Goal: Transaction & Acquisition: Purchase product/service

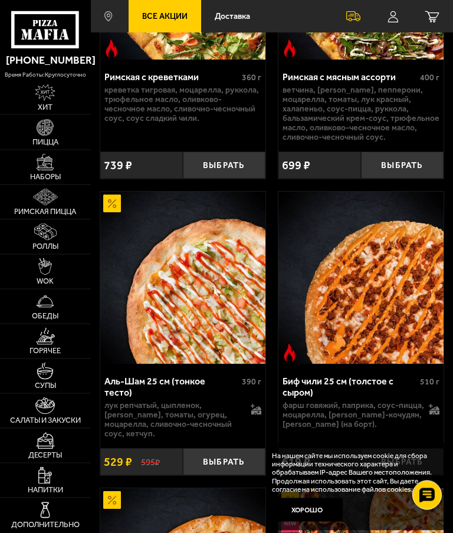
scroll to position [307, 0]
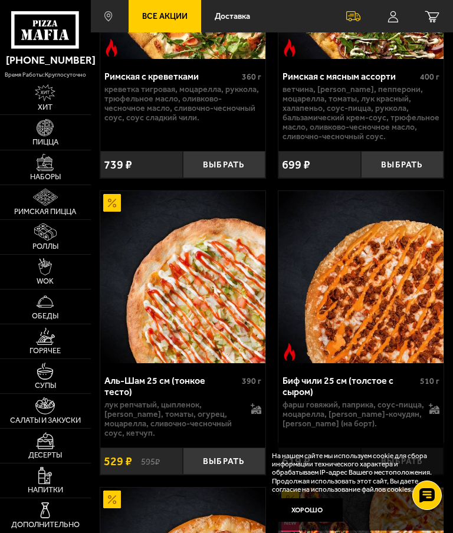
click at [215, 455] on button "Выбрать" at bounding box center [224, 460] width 83 height 27
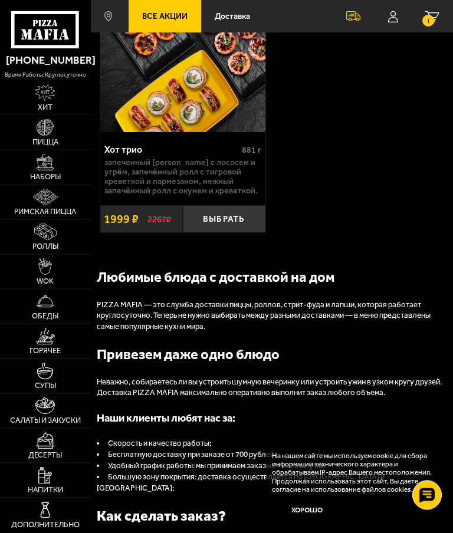
scroll to position [2004, 0]
click at [39, 130] on img at bounding box center [45, 127] width 17 height 17
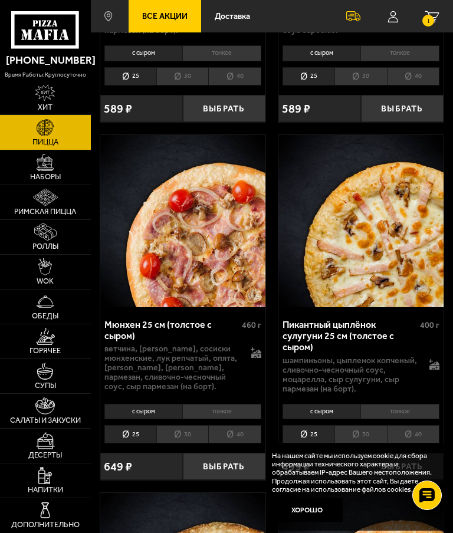
scroll to position [3534, 0]
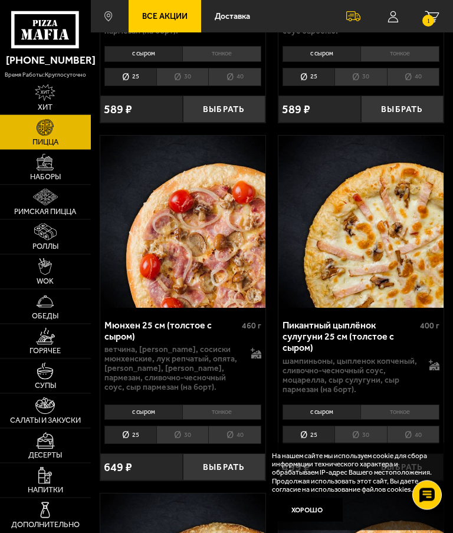
click at [432, 21] on small "1" at bounding box center [428, 21] width 12 height 12
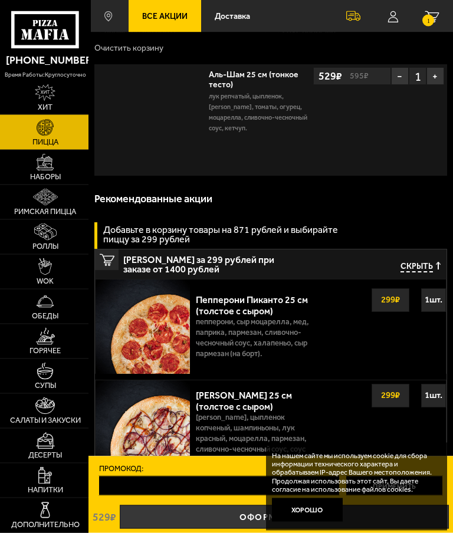
scroll to position [0, 0]
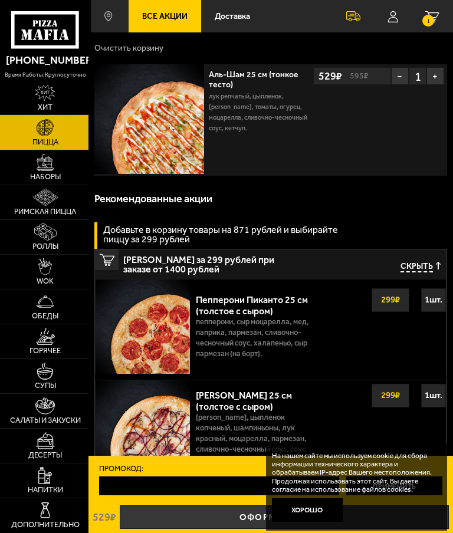
click at [41, 166] on img at bounding box center [45, 162] width 17 height 17
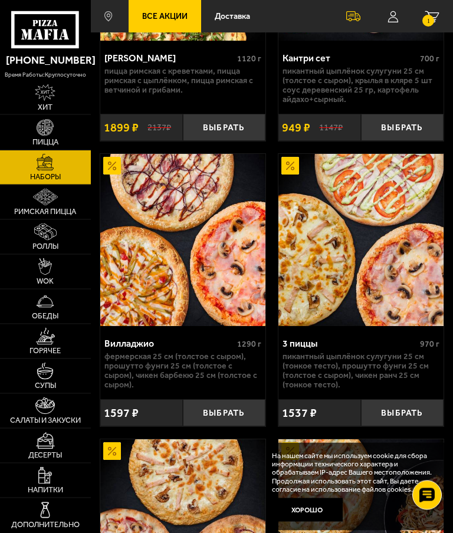
scroll to position [801, 0]
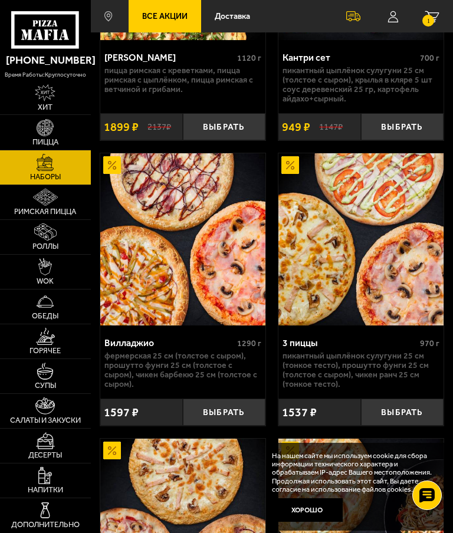
click at [34, 205] on img at bounding box center [45, 197] width 25 height 17
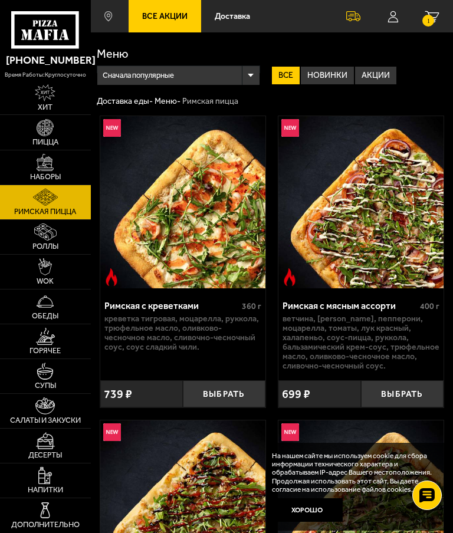
click at [414, 392] on button "Выбрать" at bounding box center [402, 393] width 83 height 27
click at [38, 274] on img at bounding box center [45, 266] width 14 height 17
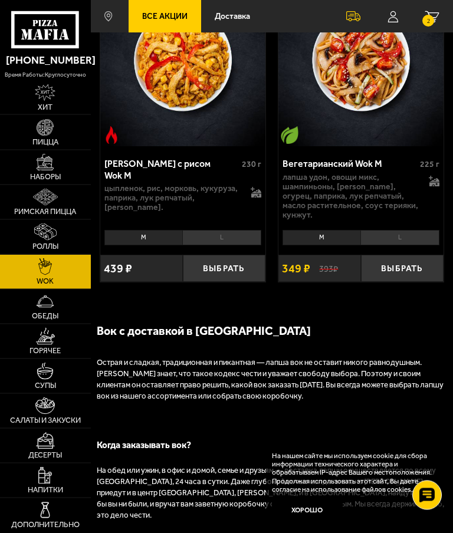
scroll to position [2016, 0]
click at [37, 305] on img at bounding box center [45, 301] width 17 height 17
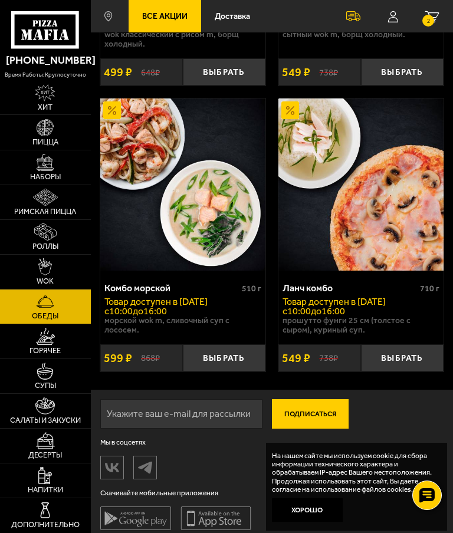
scroll to position [309, 0]
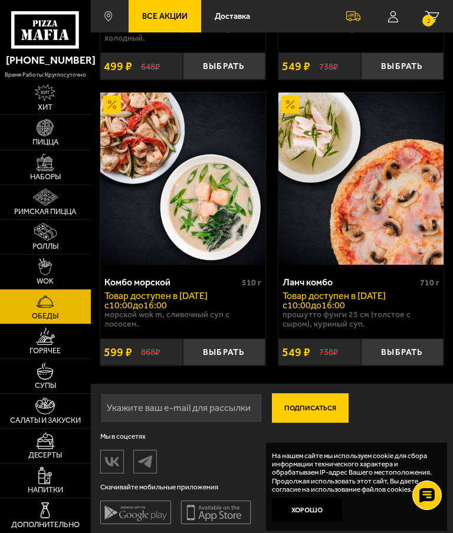
click at [37, 335] on img at bounding box center [45, 336] width 19 height 17
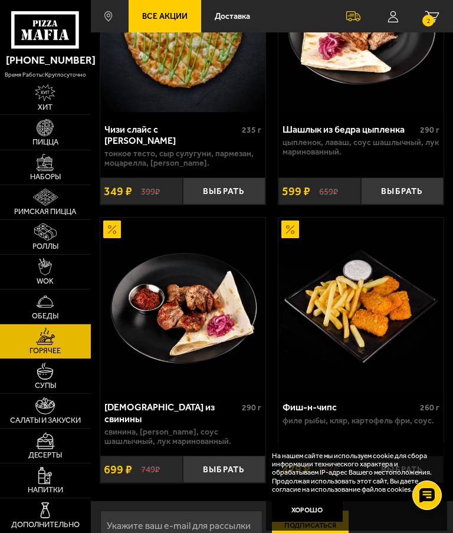
scroll to position [2032, 0]
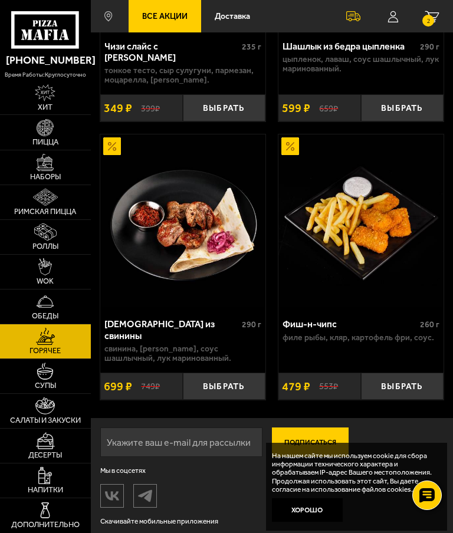
click at [42, 385] on span "Супы" at bounding box center [45, 385] width 21 height 8
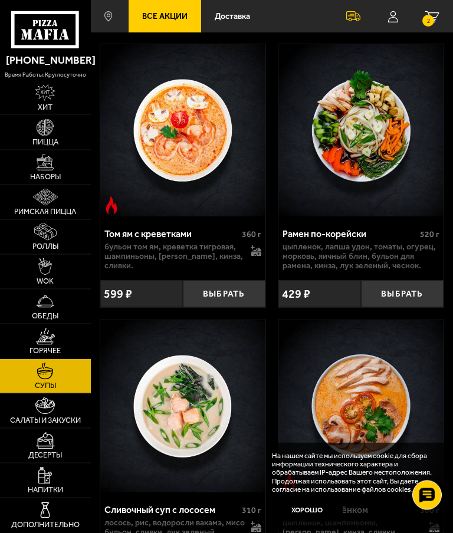
scroll to position [403, 0]
click at [43, 424] on span "Салаты и закуски" at bounding box center [45, 420] width 71 height 8
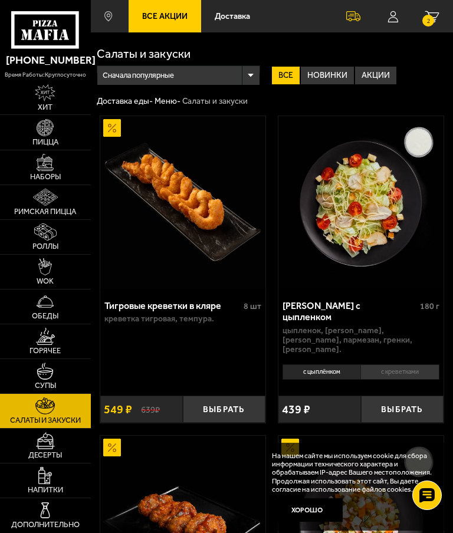
click at [223, 396] on button "Выбрать" at bounding box center [224, 409] width 83 height 27
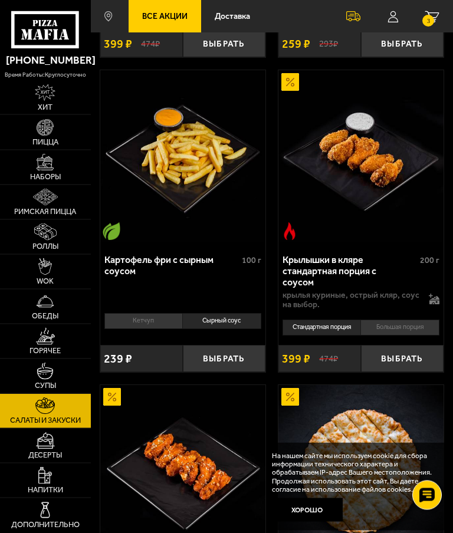
scroll to position [633, 0]
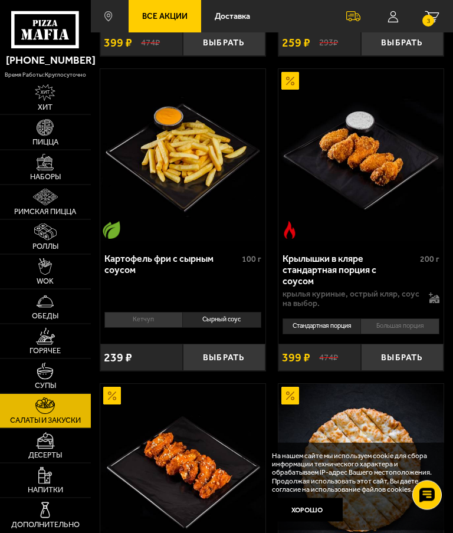
click at [218, 344] on button "Выбрать" at bounding box center [224, 357] width 83 height 27
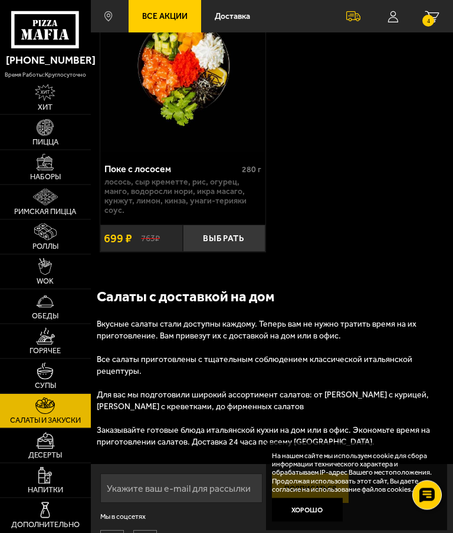
scroll to position [2165, 0]
click at [37, 449] on img at bounding box center [45, 440] width 19 height 17
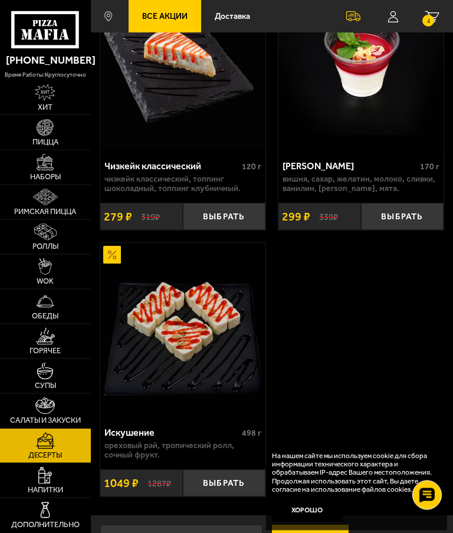
scroll to position [1244, 0]
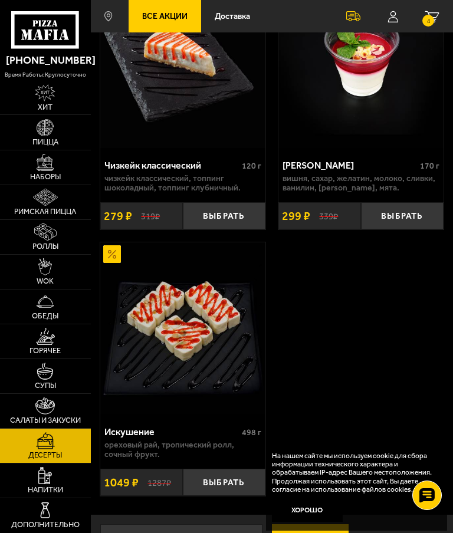
click at [37, 486] on span "Напитки" at bounding box center [45, 490] width 35 height 8
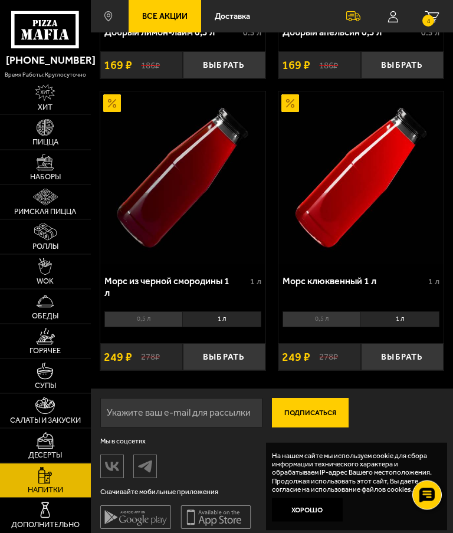
scroll to position [568, 0]
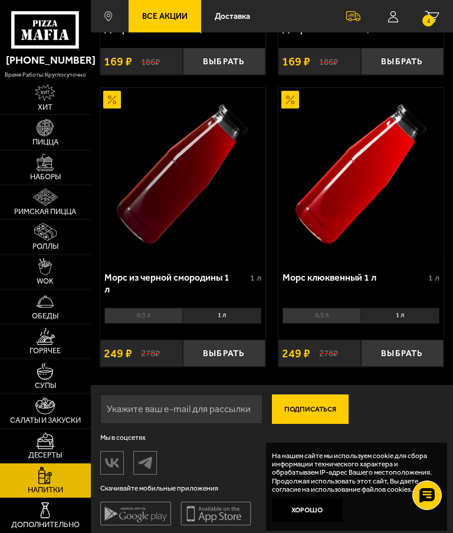
click at [37, 513] on img at bounding box center [45, 510] width 17 height 17
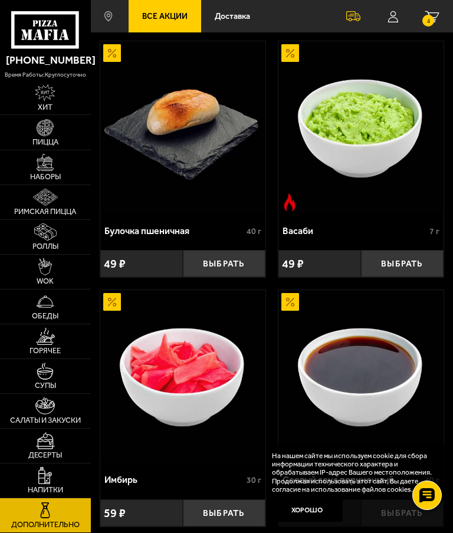
scroll to position [568, 0]
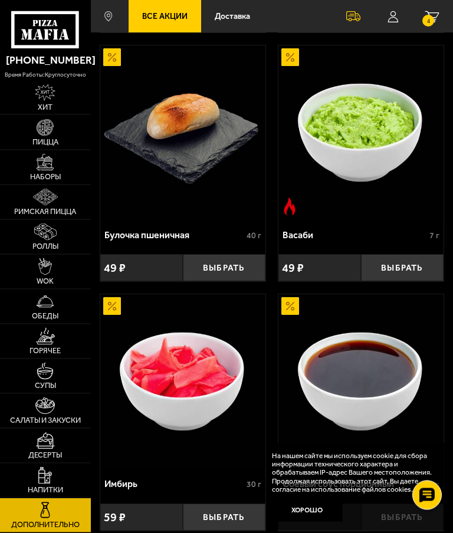
click at [424, 19] on small "4" at bounding box center [428, 21] width 12 height 12
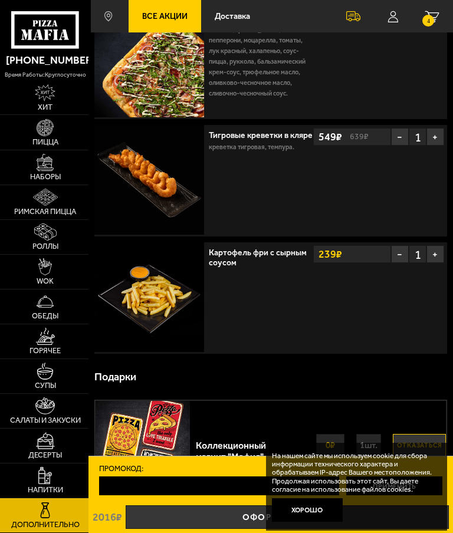
scroll to position [174, 0]
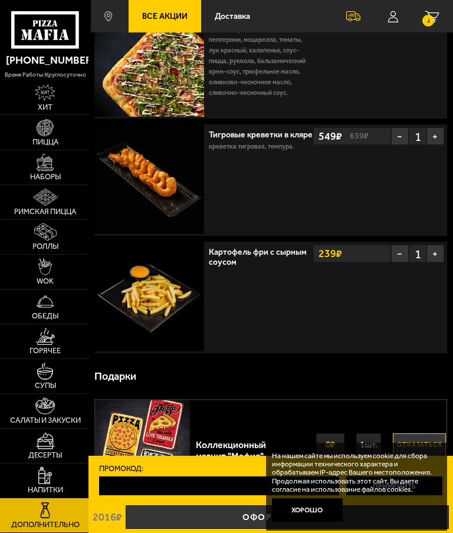
click at [392, 255] on button "−" at bounding box center [400, 254] width 18 height 18
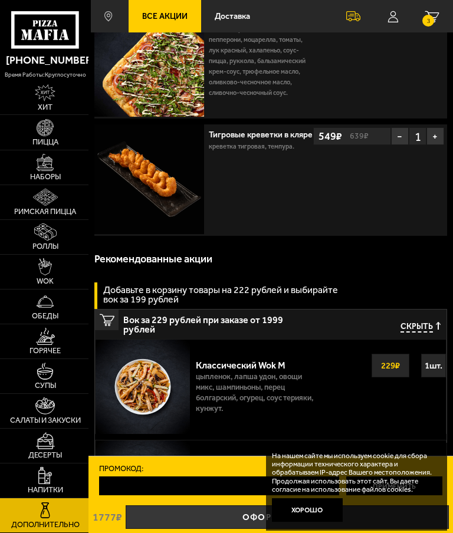
click at [415, 324] on span "Скрыть" at bounding box center [416, 327] width 32 height 11
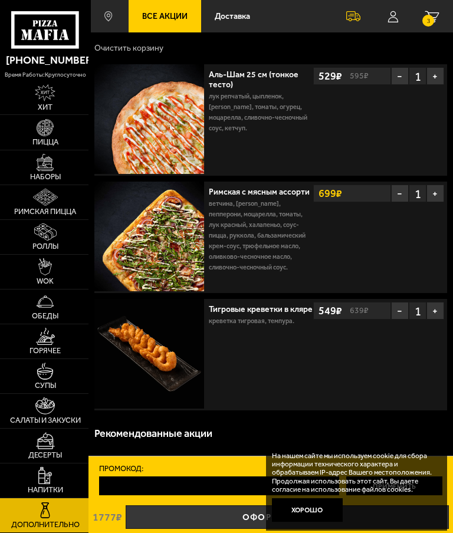
scroll to position [0, 0]
click at [297, 512] on button "Хорошо" at bounding box center [307, 510] width 71 height 24
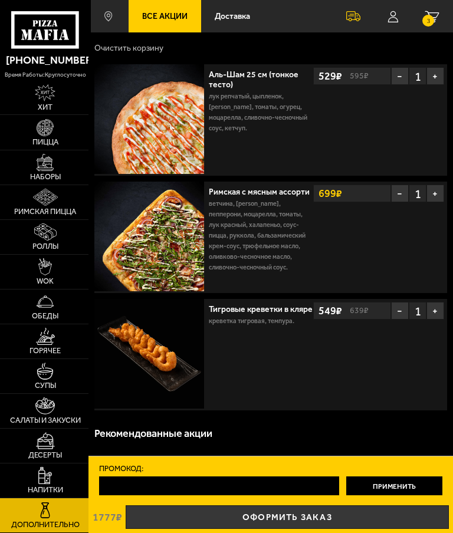
click at [308, 519] on link "Оформить заказ" at bounding box center [287, 517] width 323 height 24
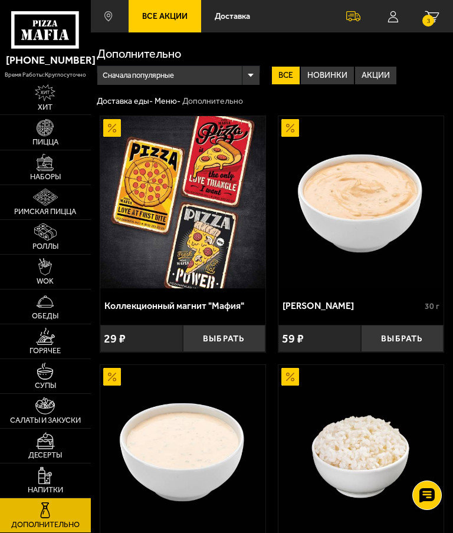
click at [436, 22] on link "3 1777 руб. 3 шт." at bounding box center [431, 16] width 41 height 32
